Goal: Register for event/course

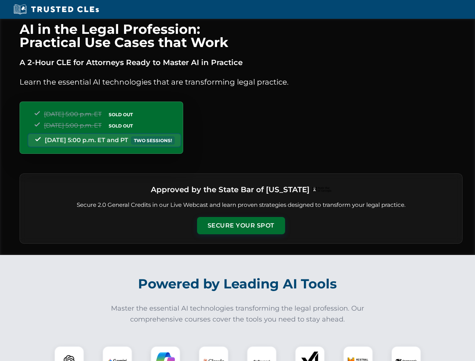
click at [240, 225] on button "Secure Your Spot" at bounding box center [241, 225] width 88 height 17
click at [69, 353] on img at bounding box center [69, 361] width 22 height 22
click at [117, 353] on img at bounding box center [117, 360] width 19 height 19
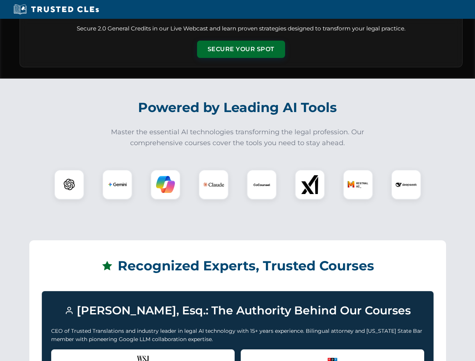
click at [165, 353] on div "Recognized by the WSJ [PERSON_NAME] was featured for his expertise in AI legal …" at bounding box center [142, 364] width 183 height 30
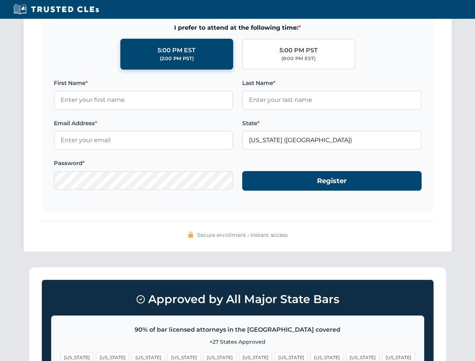
click at [346, 353] on span "[US_STATE]" at bounding box center [362, 357] width 33 height 11
